Goal: Navigation & Orientation: Find specific page/section

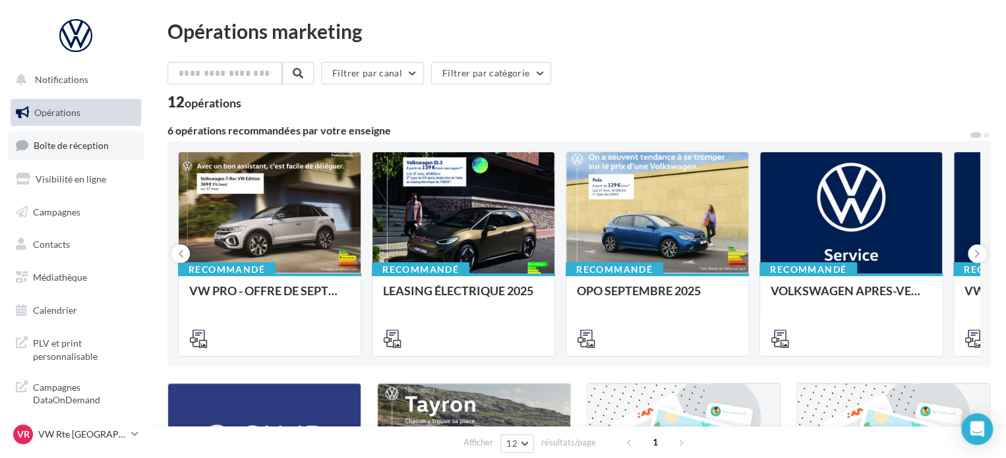
click at [83, 140] on span "Boîte de réception" at bounding box center [71, 145] width 75 height 11
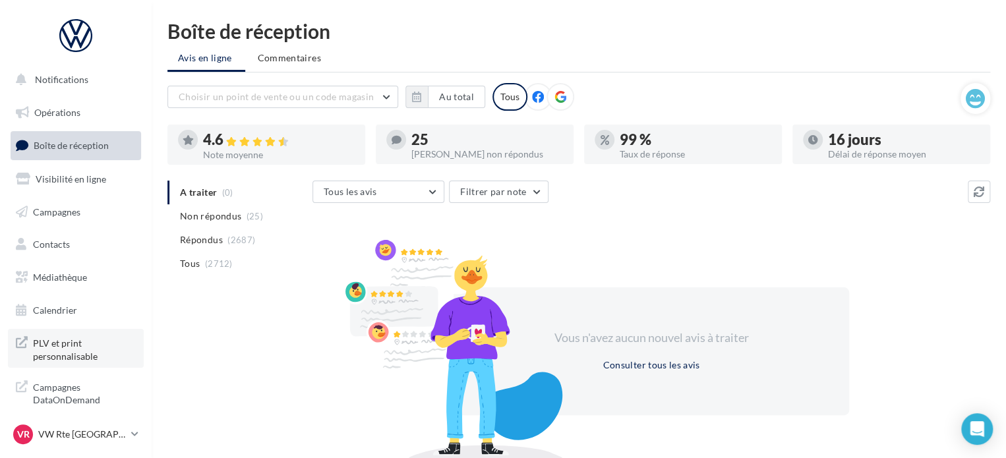
scroll to position [11, 0]
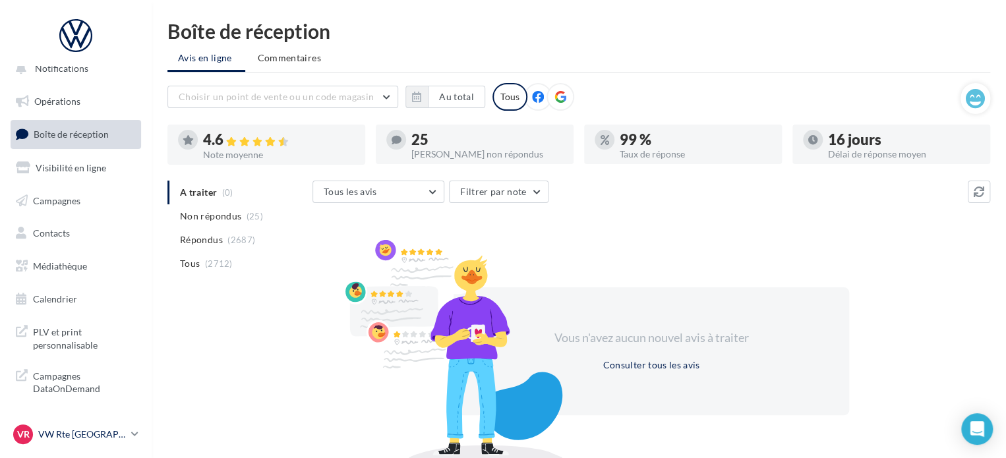
click at [64, 431] on p "VW Rte [GEOGRAPHIC_DATA]" at bounding box center [82, 434] width 88 height 13
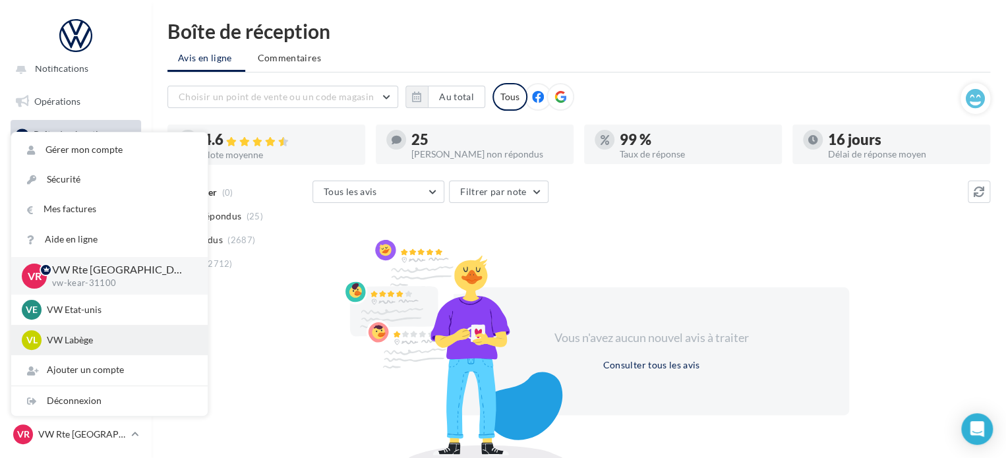
click at [105, 350] on div "VL VW Labège vw-kear-31670" at bounding box center [109, 340] width 196 height 30
click at [104, 350] on div "VL VW Labège vw-kear-31670" at bounding box center [109, 340] width 196 height 30
click at [105, 347] on div "VL VW Labège vw-kear-31670" at bounding box center [109, 340] width 175 height 20
